Goal: Task Accomplishment & Management: Manage account settings

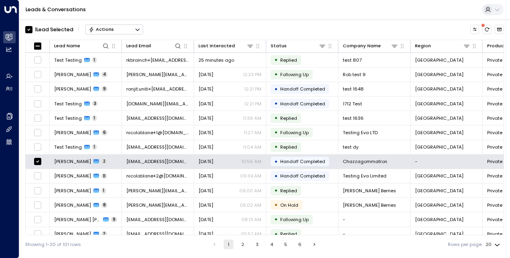
click at [134, 29] on button "Actions" at bounding box center [114, 29] width 58 height 10
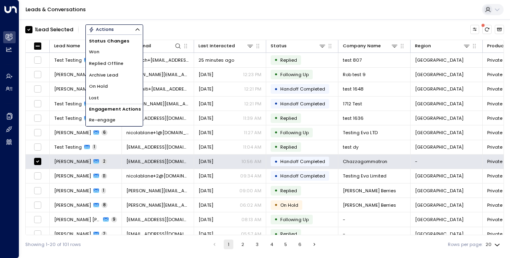
click at [116, 76] on span "Archive Lead" at bounding box center [103, 75] width 29 height 7
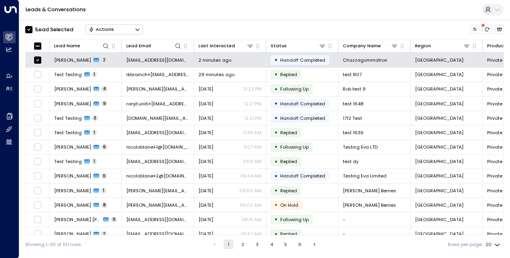
click at [110, 29] on div "Actions" at bounding box center [101, 29] width 25 height 6
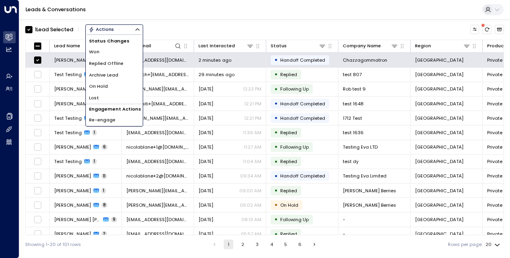
click at [109, 79] on li "Archive Lead" at bounding box center [114, 75] width 57 height 12
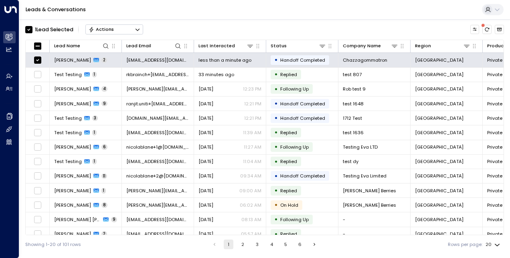
click at [103, 32] on div "Actions" at bounding box center [101, 29] width 25 height 6
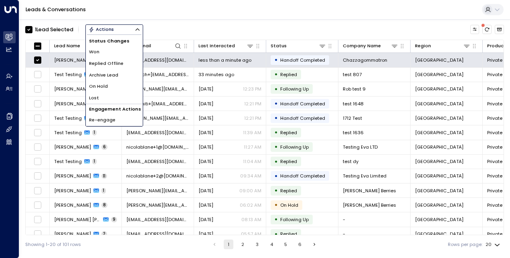
click at [110, 71] on li "Archive Lead" at bounding box center [114, 75] width 57 height 12
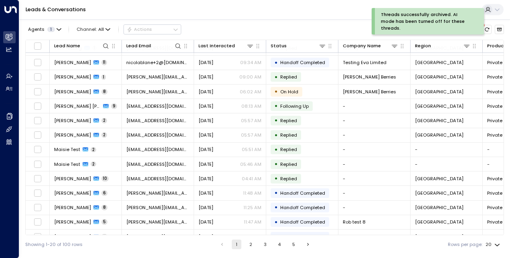
scroll to position [107, 0]
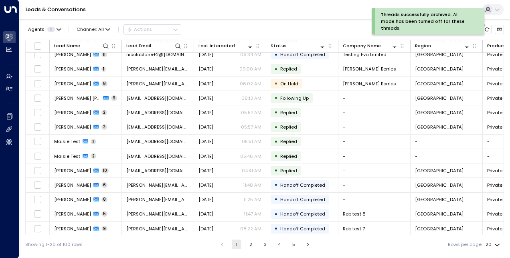
click at [249, 244] on button "2" at bounding box center [251, 245] width 10 height 10
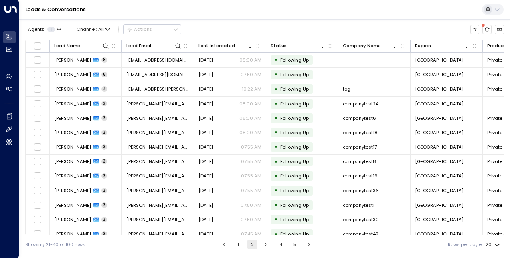
scroll to position [107, 0]
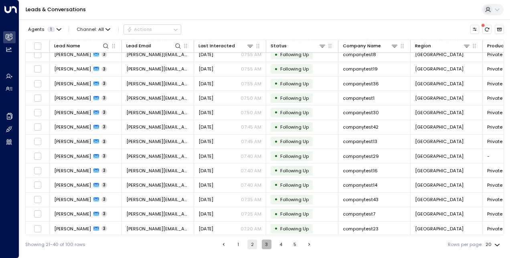
click at [266, 249] on button "3" at bounding box center [267, 245] width 10 height 10
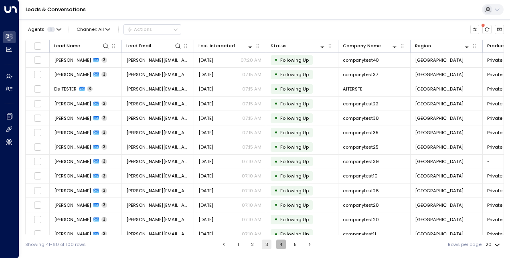
click at [278, 245] on button "4" at bounding box center [281, 245] width 10 height 10
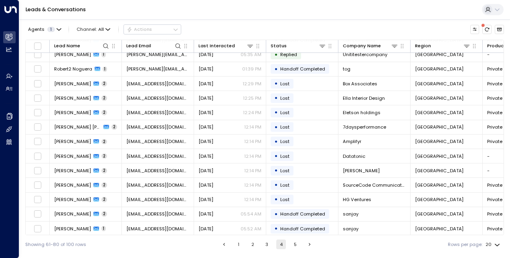
scroll to position [107, 0]
click at [294, 242] on button "5" at bounding box center [296, 245] width 10 height 10
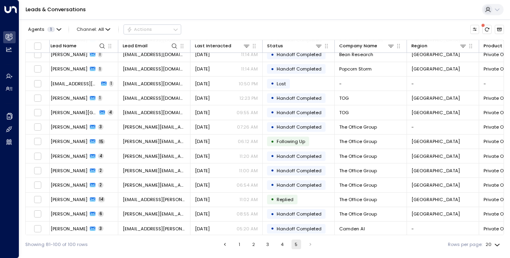
scroll to position [0, 4]
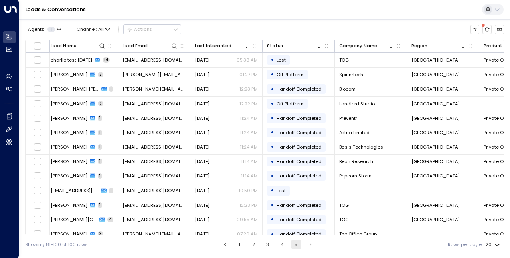
click at [237, 248] on button "1" at bounding box center [240, 245] width 10 height 10
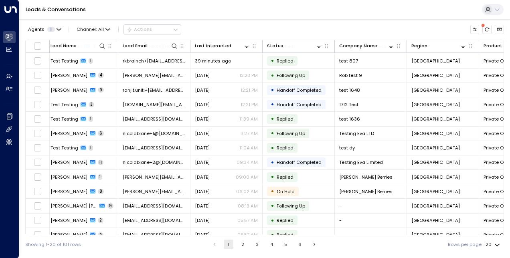
scroll to position [0, 4]
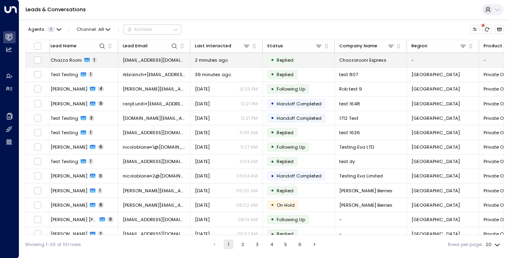
click at [239, 63] on div "2 minutes ago" at bounding box center [226, 60] width 63 height 6
